Goal: Entertainment & Leisure: Browse casually

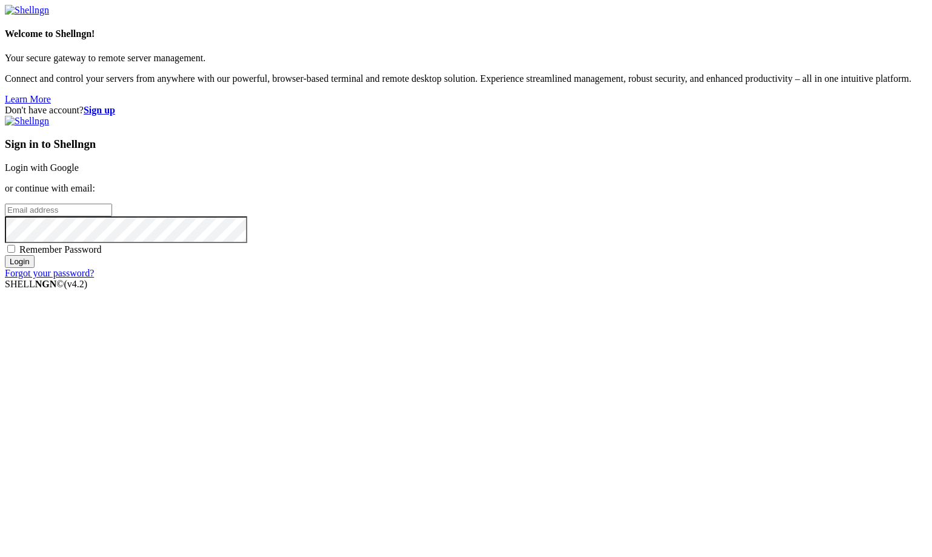
click at [79, 173] on link "Login with Google" at bounding box center [42, 167] width 74 height 10
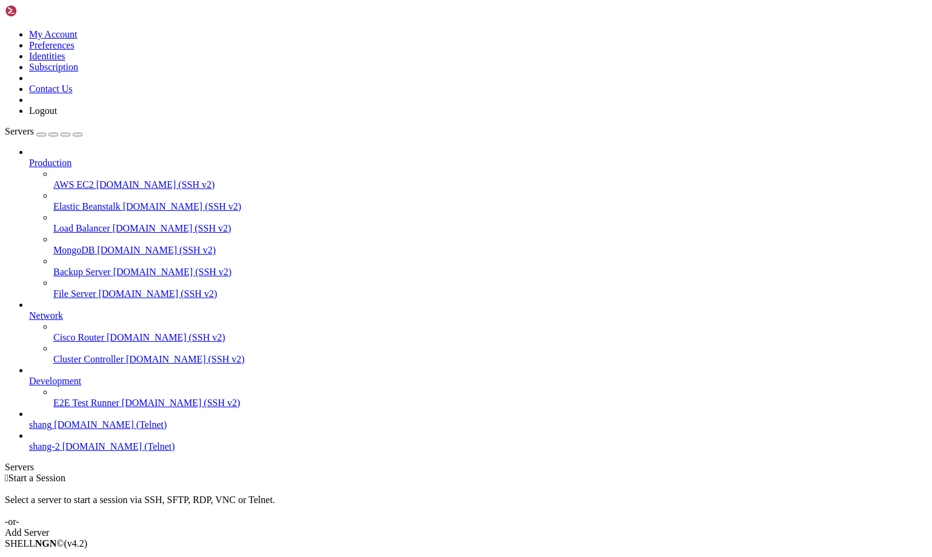
click at [60, 430] on span "[DOMAIN_NAME] (Telnet)" at bounding box center [110, 424] width 113 height 10
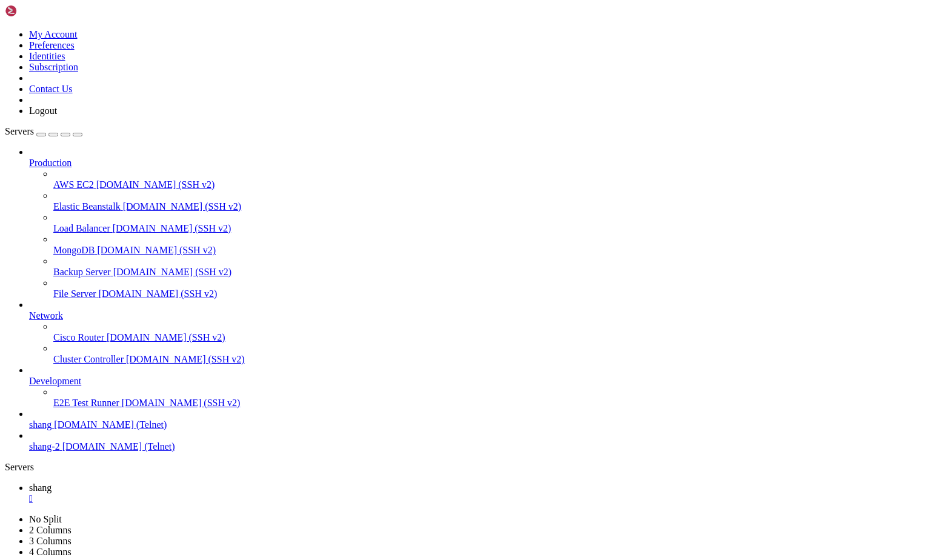
scroll to position [1454, 0]
drag, startPoint x: 188, startPoint y: 1118, endPoint x: 85, endPoint y: 1114, distance: 102.5
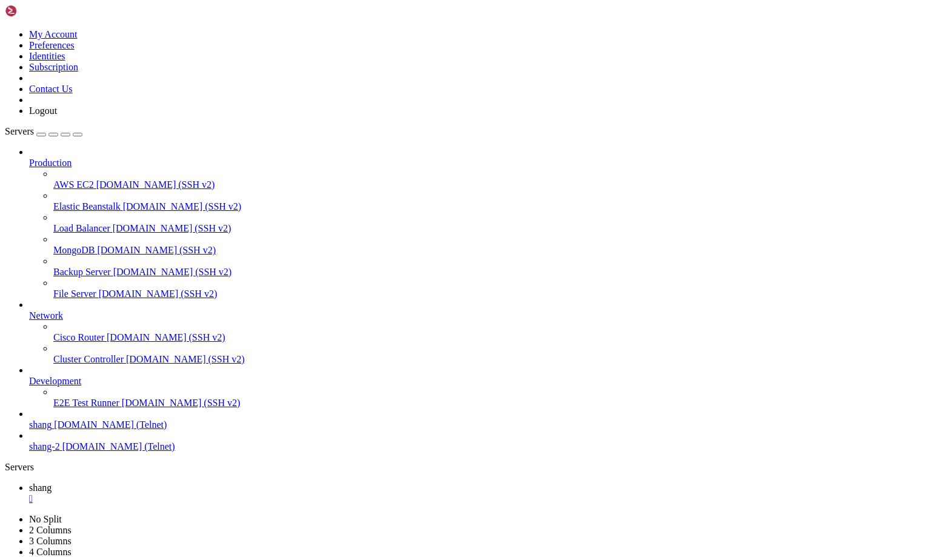
scroll to position [5062, 0]
drag, startPoint x: 53, startPoint y: 943, endPoint x: 10, endPoint y: 940, distance: 43.1
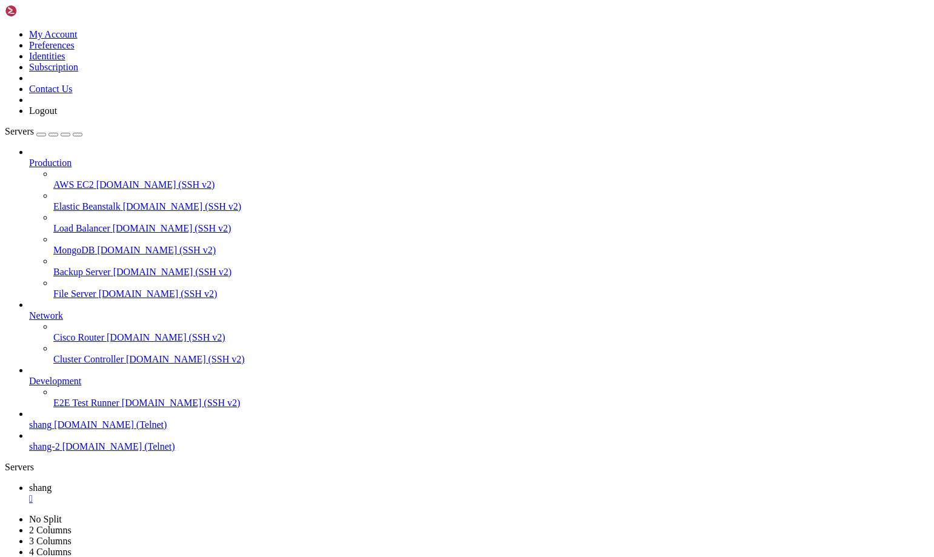
drag, startPoint x: 52, startPoint y: 826, endPoint x: 15, endPoint y: 826, distance: 37.6
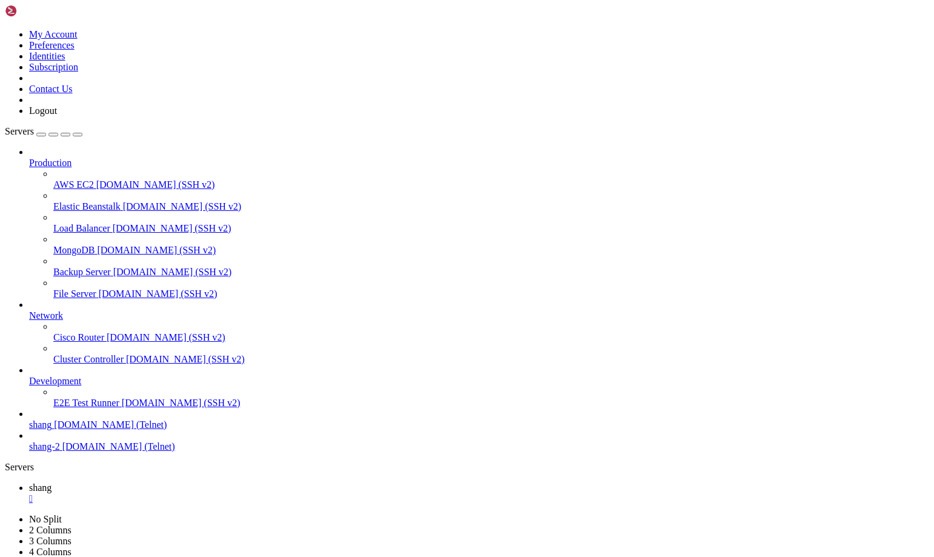
drag, startPoint x: 270, startPoint y: 966, endPoint x: 302, endPoint y: 779, distance: 189.5
drag, startPoint x: 782, startPoint y: 1158, endPoint x: 936, endPoint y: 1247, distance: 178.0
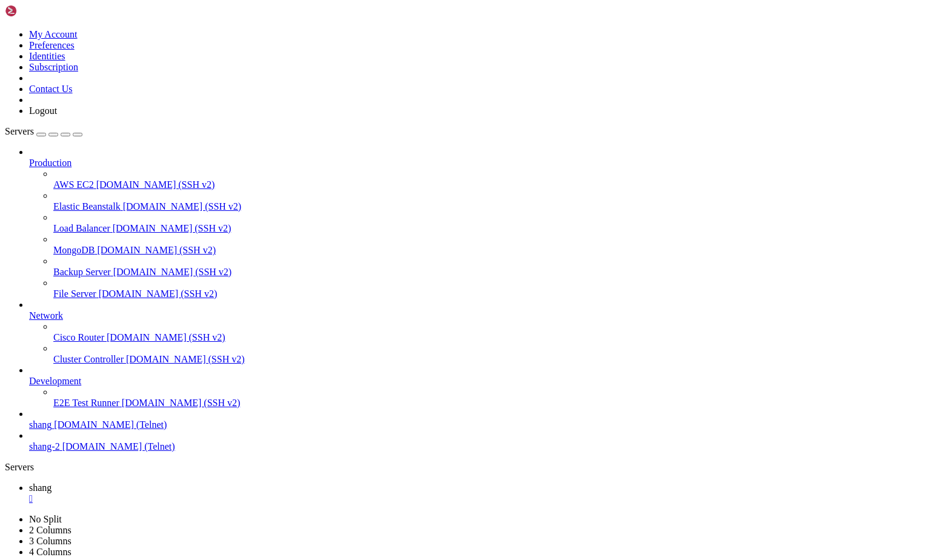
scroll to position [10816, 0]
drag, startPoint x: 84, startPoint y: 879, endPoint x: 205, endPoint y: 877, distance: 121.2
copy x-row "https://imgur.com/a/3iLNoEc"
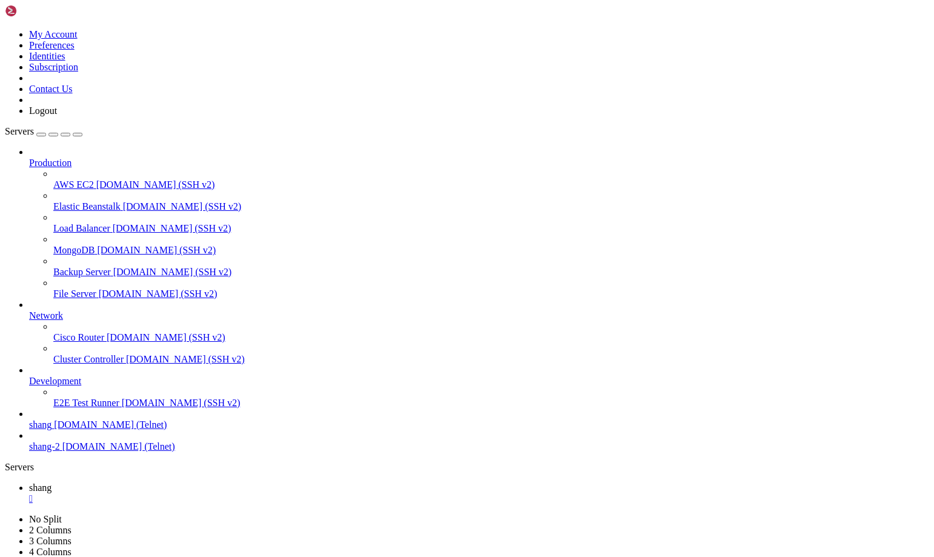
scroll to position [11706, 0]
click at [70, 288] on span "File Server" at bounding box center [74, 293] width 43 height 10
click at [169, 482] on link "shang " at bounding box center [479, 493] width 900 height 22
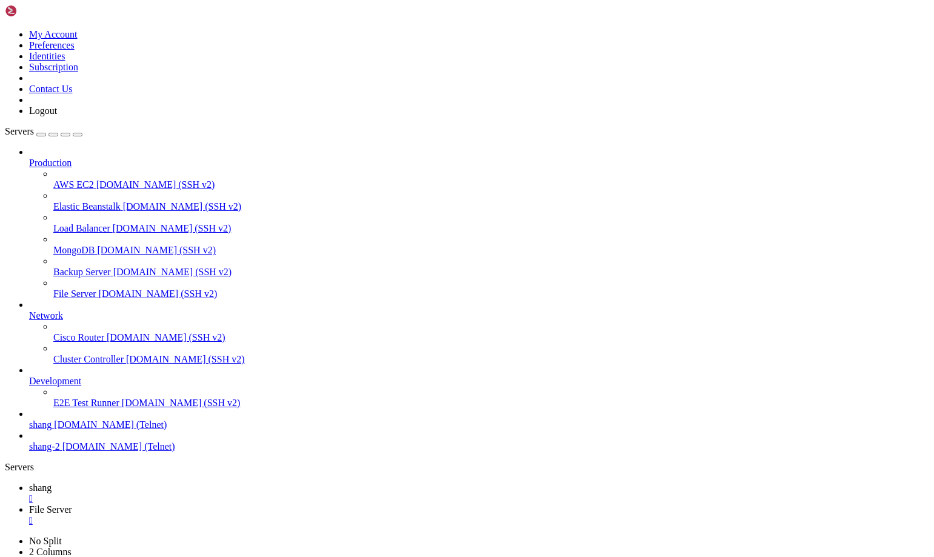
scroll to position [12633, 0]
drag, startPoint x: 785, startPoint y: 1183, endPoint x: 923, endPoint y: 1270, distance: 163.9
drag, startPoint x: 64, startPoint y: 1174, endPoint x: 150, endPoint y: 1165, distance: 87.2
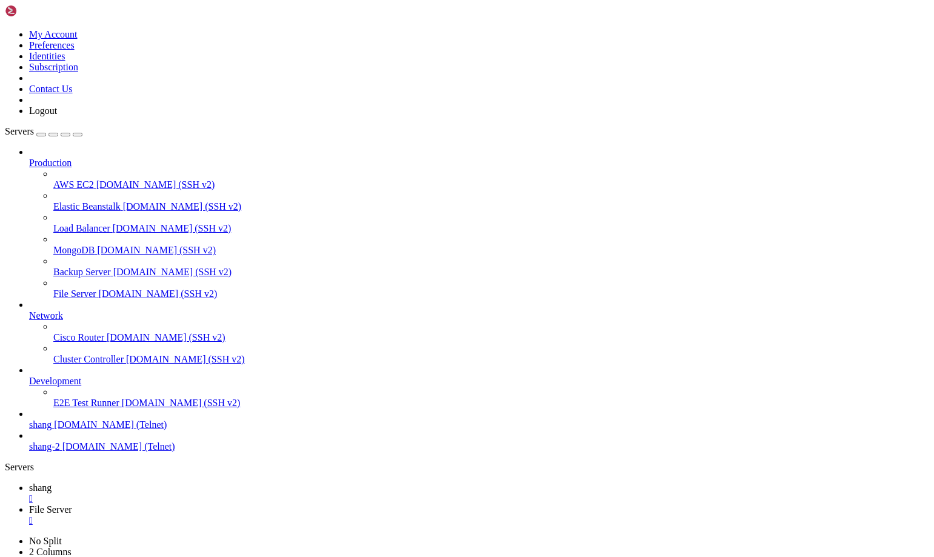
scroll to position [14133, 0]
drag, startPoint x: 38, startPoint y: 1181, endPoint x: 65, endPoint y: 1183, distance: 26.7
drag, startPoint x: 782, startPoint y: 1190, endPoint x: 929, endPoint y: 1274, distance: 169.8
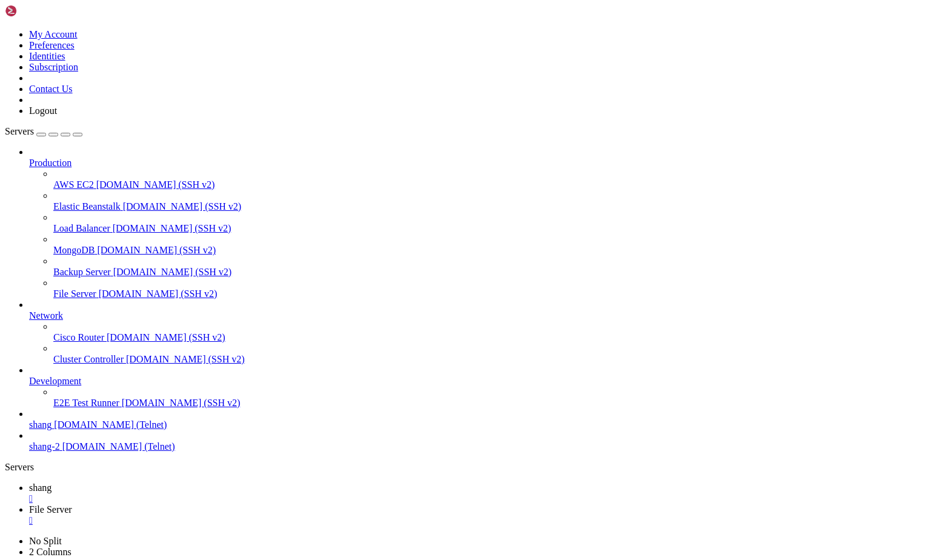
drag, startPoint x: 389, startPoint y: 1192, endPoint x: 12, endPoint y: 1195, distance: 377.5
drag, startPoint x: 450, startPoint y: 1193, endPoint x: 9, endPoint y: 1192, distance: 440.5
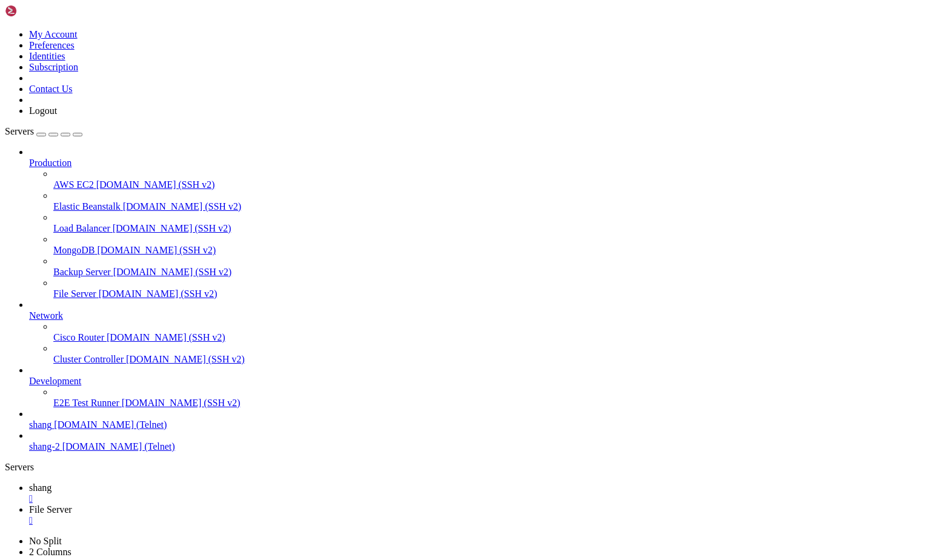
scroll to position [14320, 0]
drag, startPoint x: 181, startPoint y: 1008, endPoint x: 207, endPoint y: 1009, distance: 26.1
drag, startPoint x: 76, startPoint y: 836, endPoint x: 13, endPoint y: 839, distance: 63.1
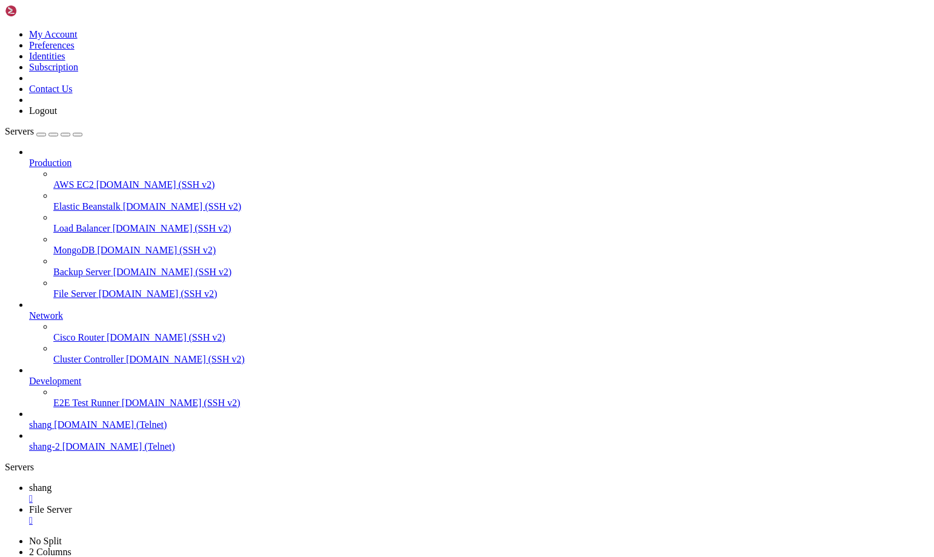
drag, startPoint x: 39, startPoint y: 1155, endPoint x: 9, endPoint y: 1153, distance: 29.8
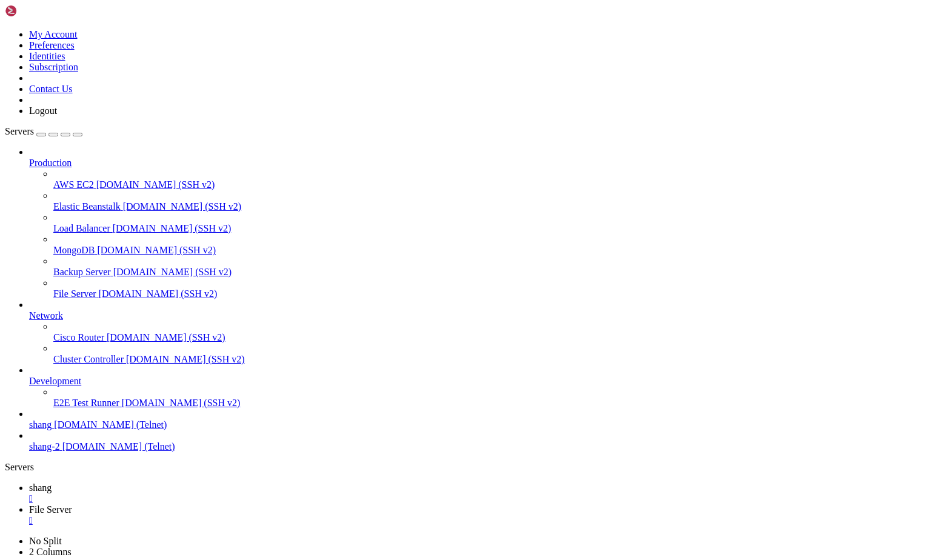
scroll to position [19350, 0]
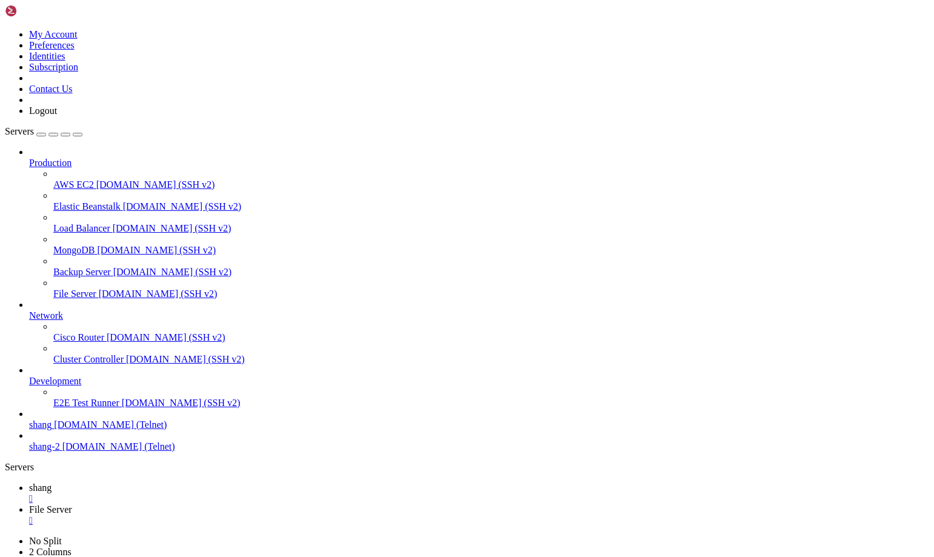
scroll to position [23876, 0]
